Goal: Feedback & Contribution: Leave review/rating

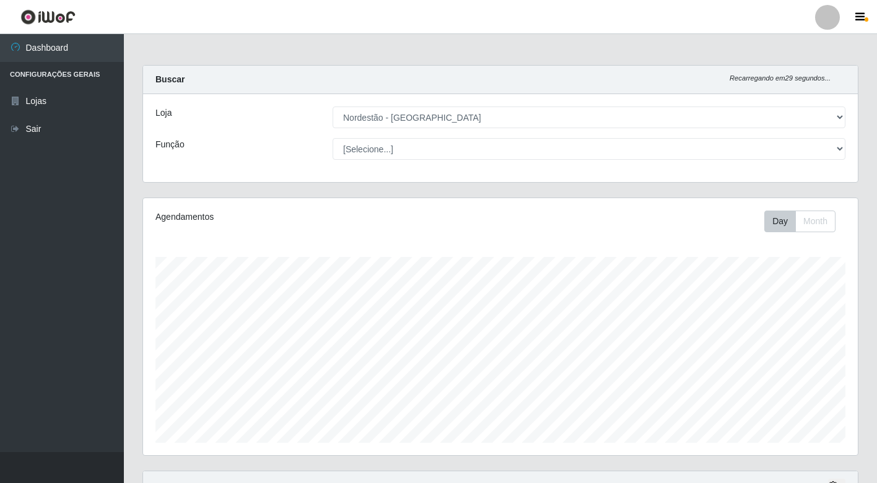
select select "454"
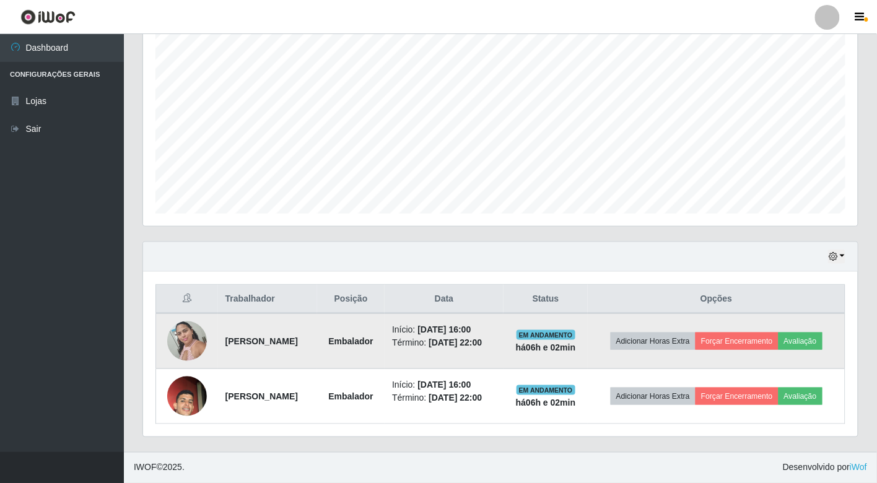
scroll to position [256, 715]
click at [813, 333] on button "Avaliação" at bounding box center [801, 341] width 44 height 17
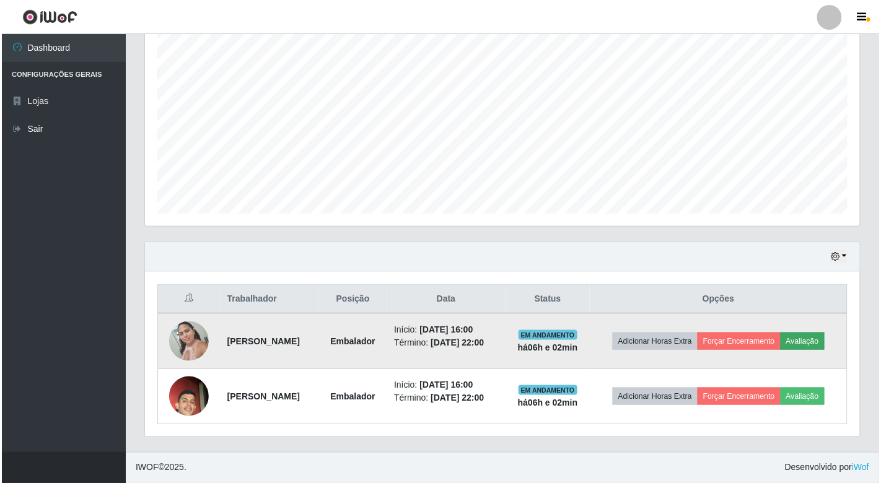
scroll to position [256, 707]
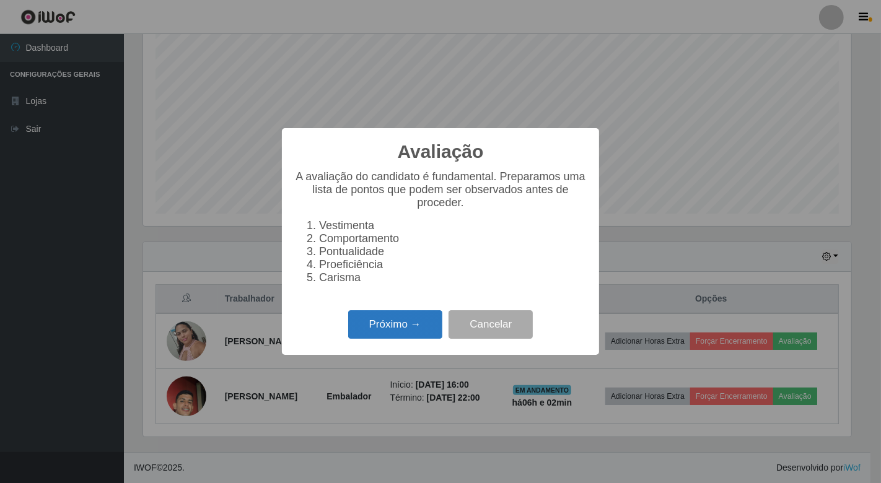
click at [426, 331] on button "Próximo →" at bounding box center [395, 324] width 94 height 29
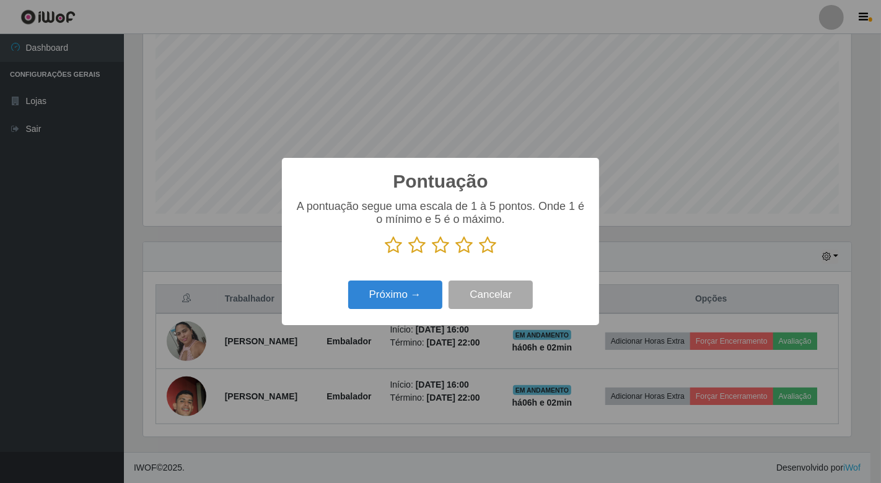
click at [485, 250] on icon at bounding box center [487, 245] width 17 height 19
click at [479, 255] on input "radio" at bounding box center [479, 255] width 0 height 0
click at [417, 294] on button "Próximo →" at bounding box center [395, 295] width 94 height 29
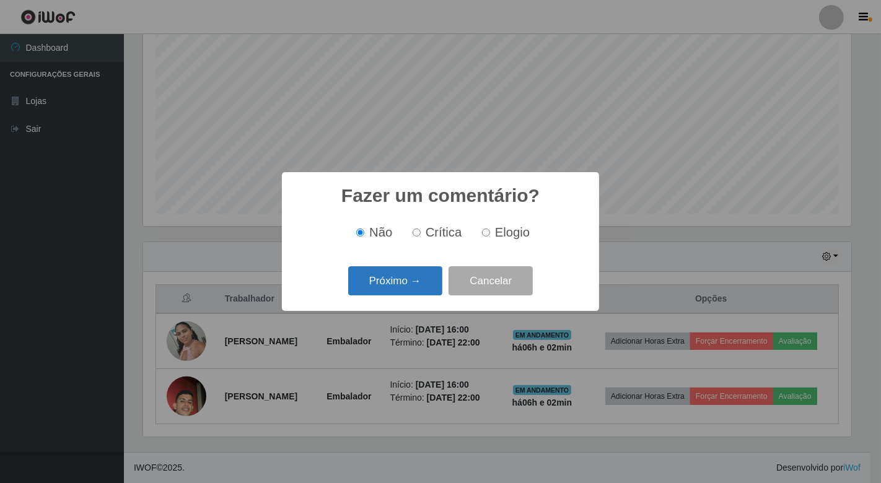
click at [397, 279] on button "Próximo →" at bounding box center [395, 280] width 94 height 29
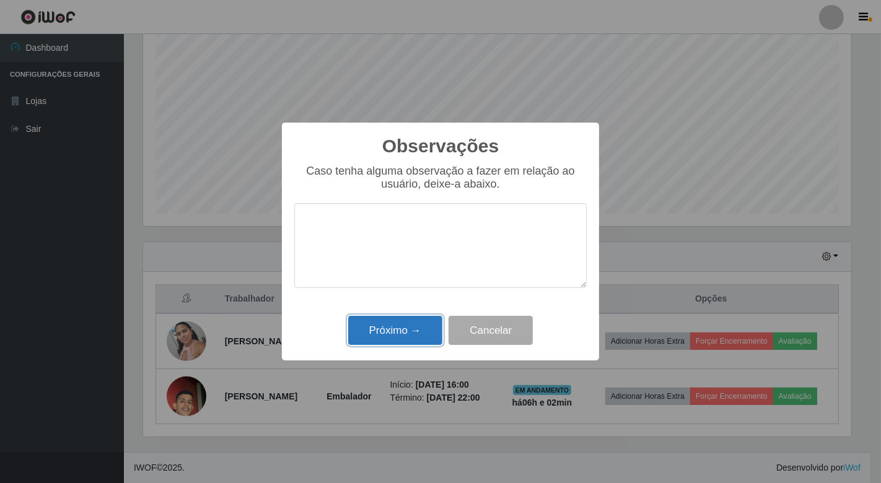
click at [401, 324] on button "Próximo →" at bounding box center [395, 330] width 94 height 29
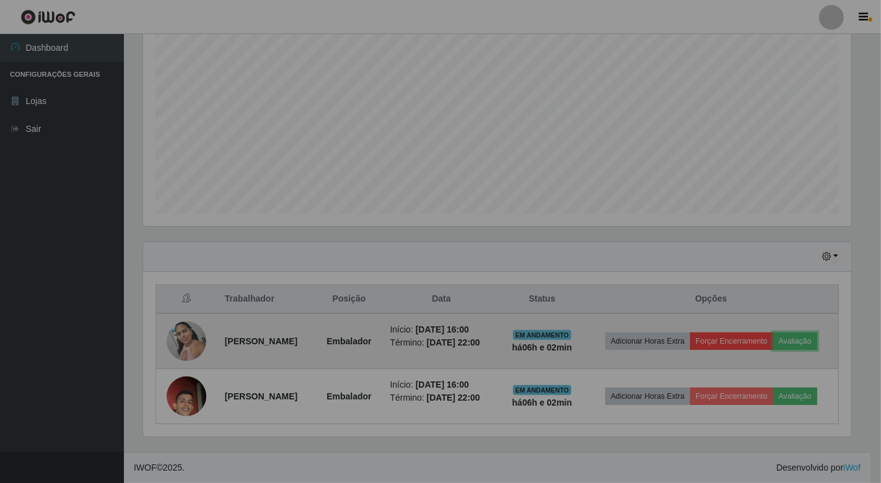
scroll to position [256, 715]
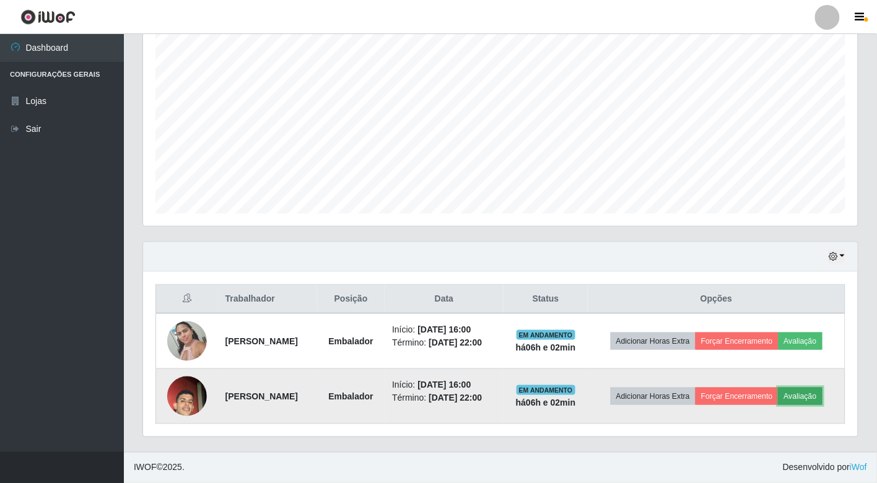
click at [798, 393] on button "Avaliação" at bounding box center [801, 396] width 44 height 17
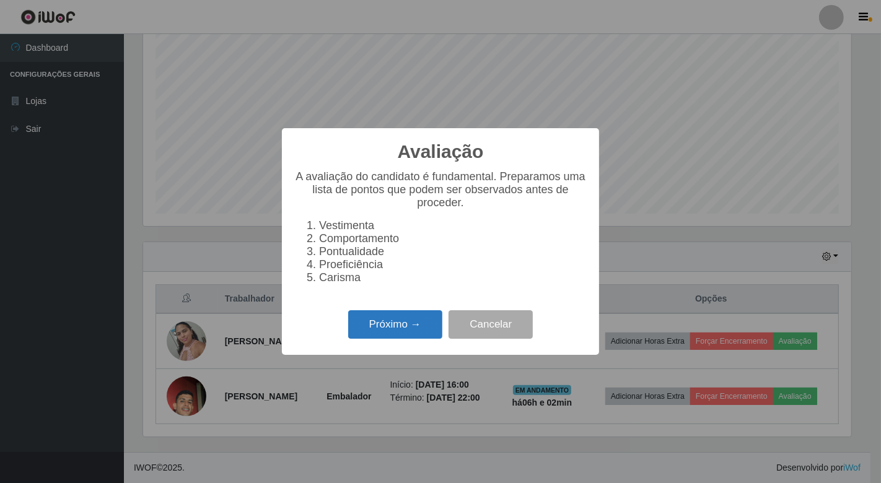
click at [364, 315] on button "Próximo →" at bounding box center [395, 324] width 94 height 29
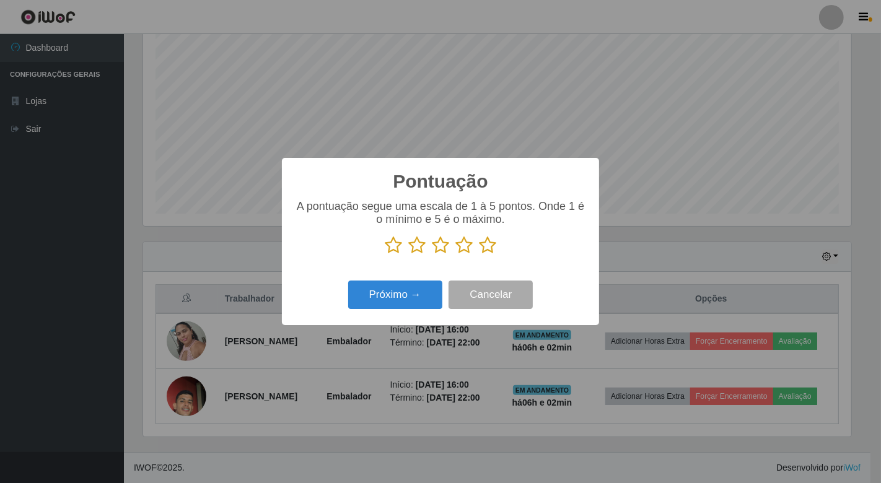
click at [489, 246] on icon at bounding box center [487, 245] width 17 height 19
click at [479, 255] on input "radio" at bounding box center [479, 255] width 0 height 0
click at [421, 291] on button "Próximo →" at bounding box center [395, 295] width 94 height 29
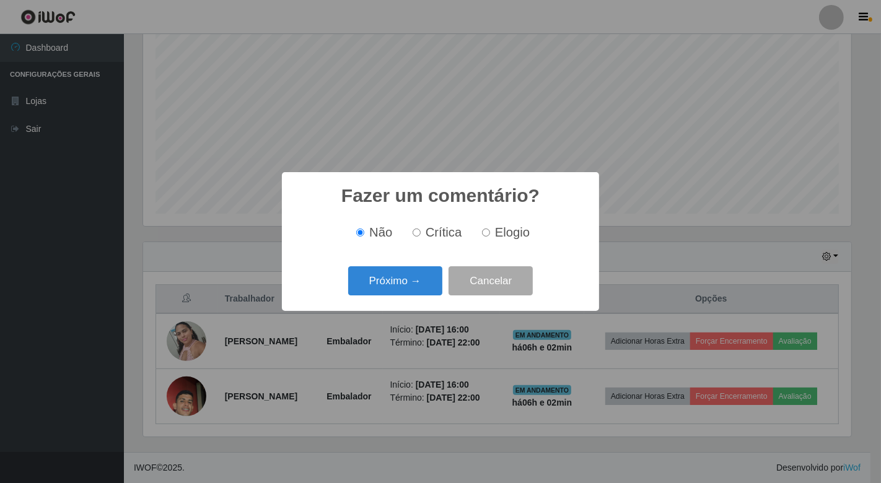
click at [489, 229] on label "Elogio" at bounding box center [503, 232] width 53 height 14
click at [489, 229] on input "Elogio" at bounding box center [486, 233] width 8 height 8
radio input "true"
click at [482, 234] on input "Elogio" at bounding box center [486, 233] width 8 height 8
click at [416, 276] on button "Próximo →" at bounding box center [395, 280] width 94 height 29
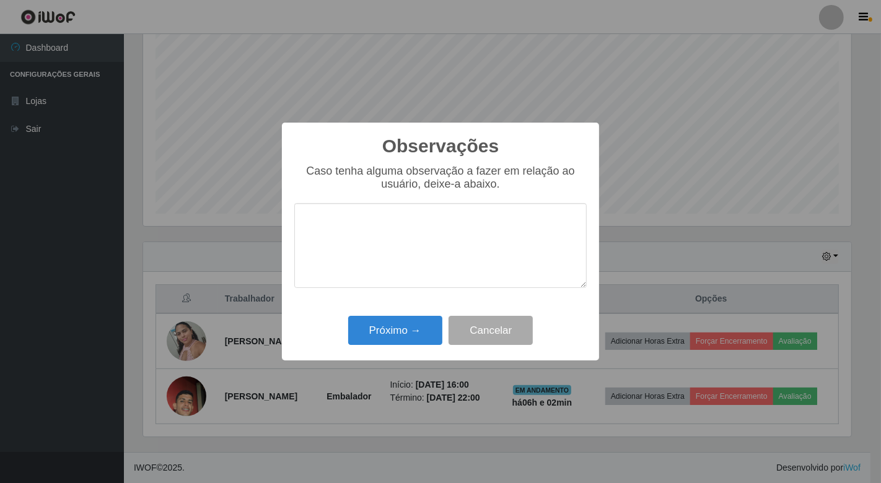
click at [400, 230] on textarea at bounding box center [440, 245] width 292 height 85
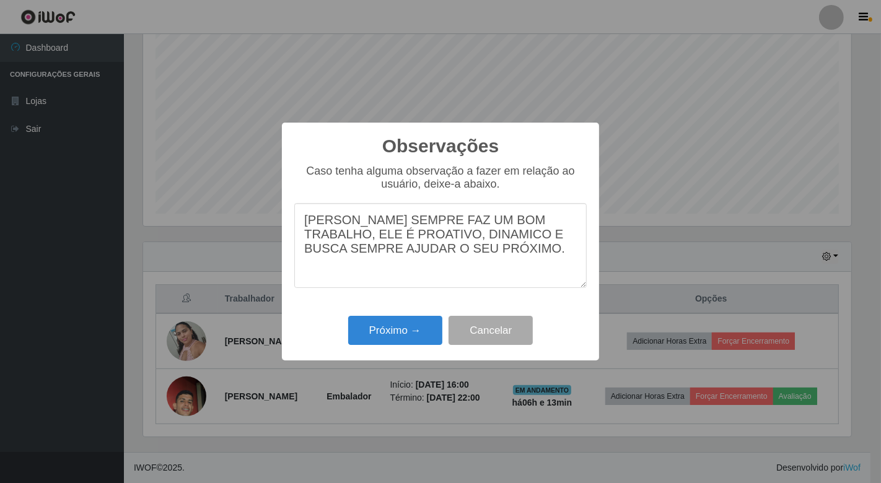
type textarea "[PERSON_NAME] SEMPRE FAZ UM BOM TRABALHO, ELE É PROATIVO, DINAMICO E BUSCA SEMP…"
click at [447, 326] on div "Próximo → Cancelar" at bounding box center [440, 330] width 292 height 35
click at [426, 328] on button "Próximo →" at bounding box center [395, 330] width 94 height 29
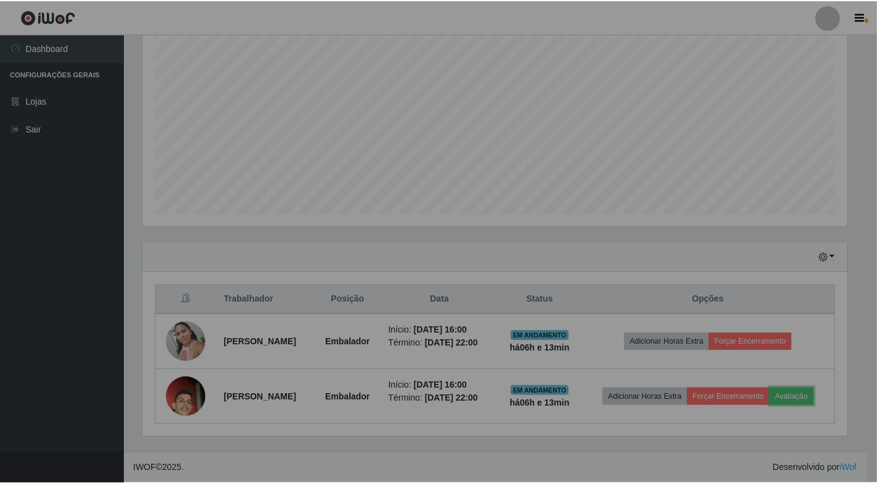
scroll to position [256, 715]
